Goal: Information Seeking & Learning: Learn about a topic

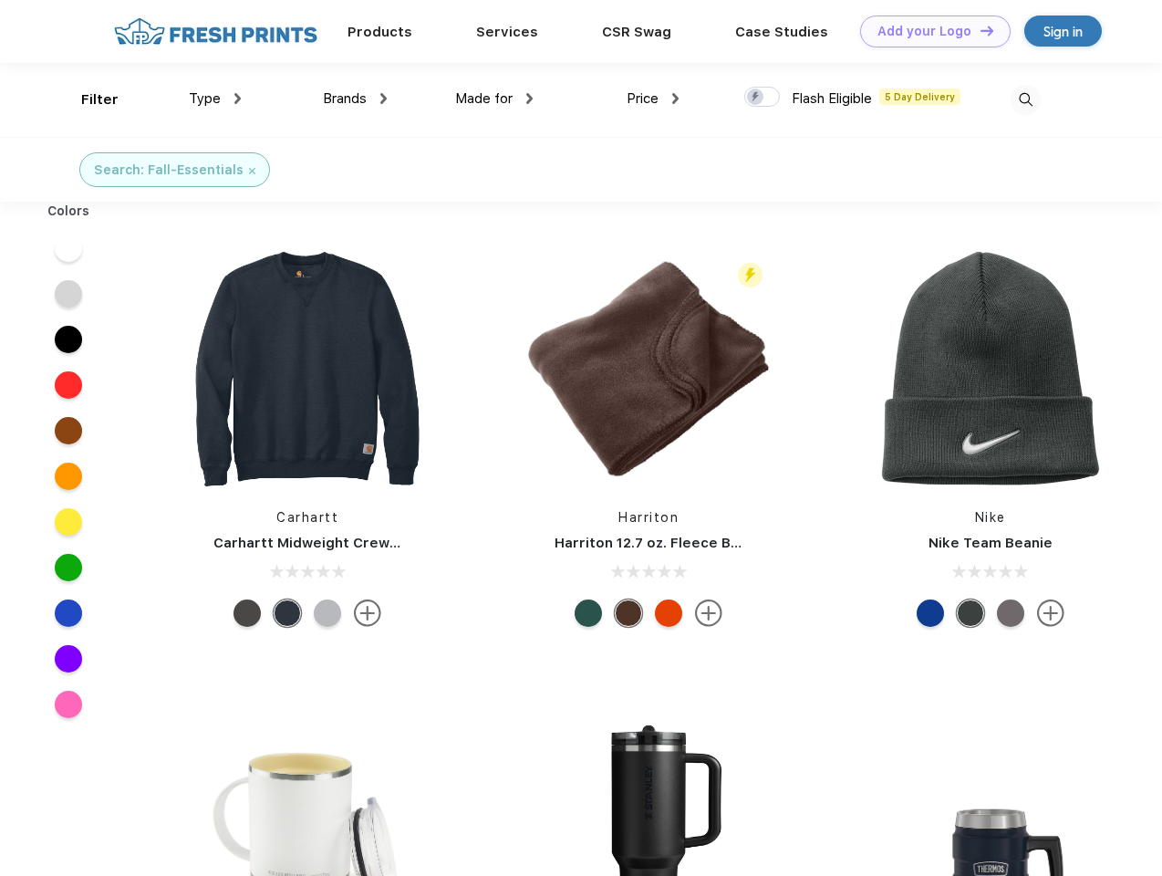
click at [929, 31] on link "Add your Logo Design Tool" at bounding box center [935, 32] width 151 height 32
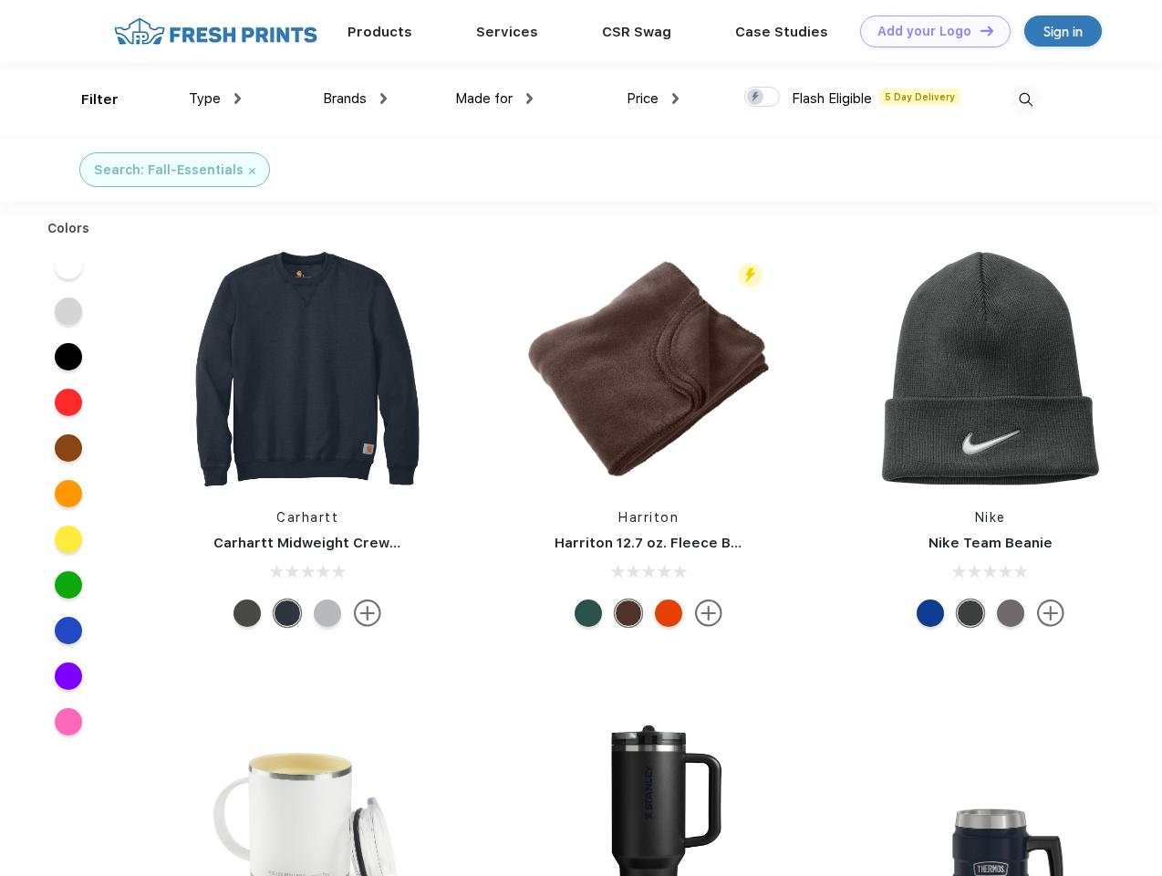
click at [0, 0] on div "Design Tool" at bounding box center [0, 0] width 0 height 0
click at [979, 30] on link "Add your Logo Design Tool" at bounding box center [935, 32] width 151 height 32
click at [88, 99] on div "Filter" at bounding box center [99, 99] width 37 height 21
click at [215, 99] on span "Type" at bounding box center [205, 98] width 32 height 16
click at [355, 99] on span "Brands" at bounding box center [345, 98] width 44 height 16
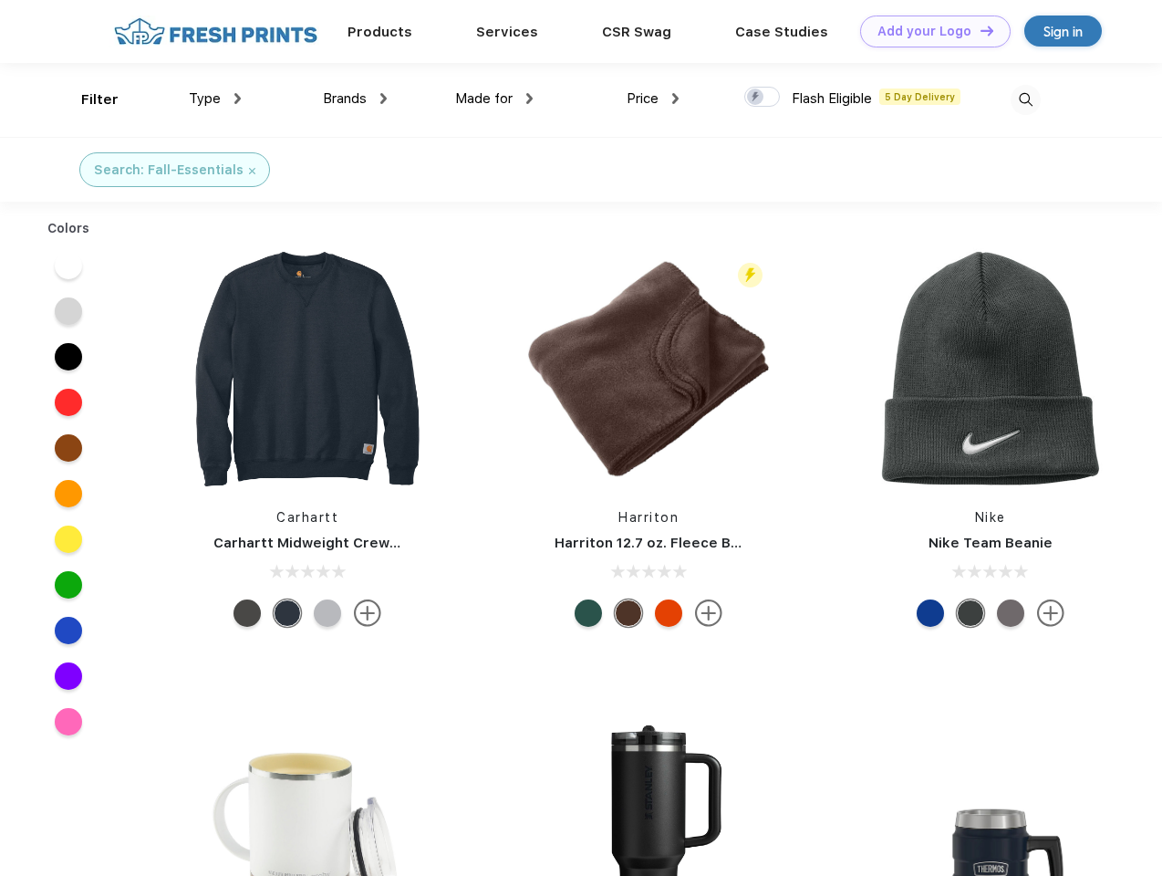
click at [495, 99] on span "Made for" at bounding box center [483, 98] width 57 height 16
click at [653, 99] on span "Price" at bounding box center [643, 98] width 32 height 16
click at [763, 98] on div at bounding box center [763, 97] width 36 height 20
click at [756, 98] on input "checkbox" at bounding box center [751, 92] width 12 height 12
click at [1026, 99] on img at bounding box center [1026, 100] width 30 height 30
